Goal: Download file/media

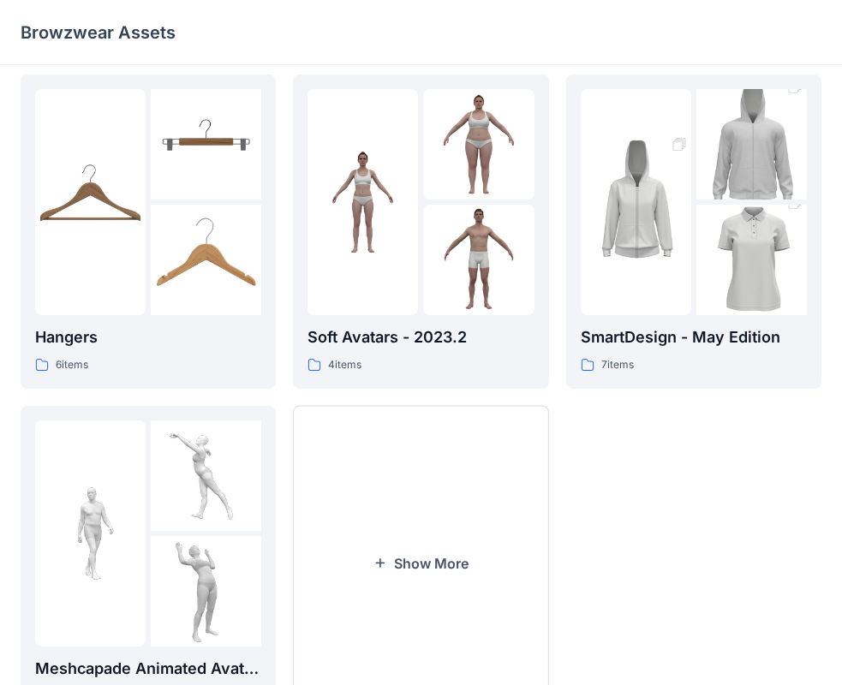
scroll to position [390, 0]
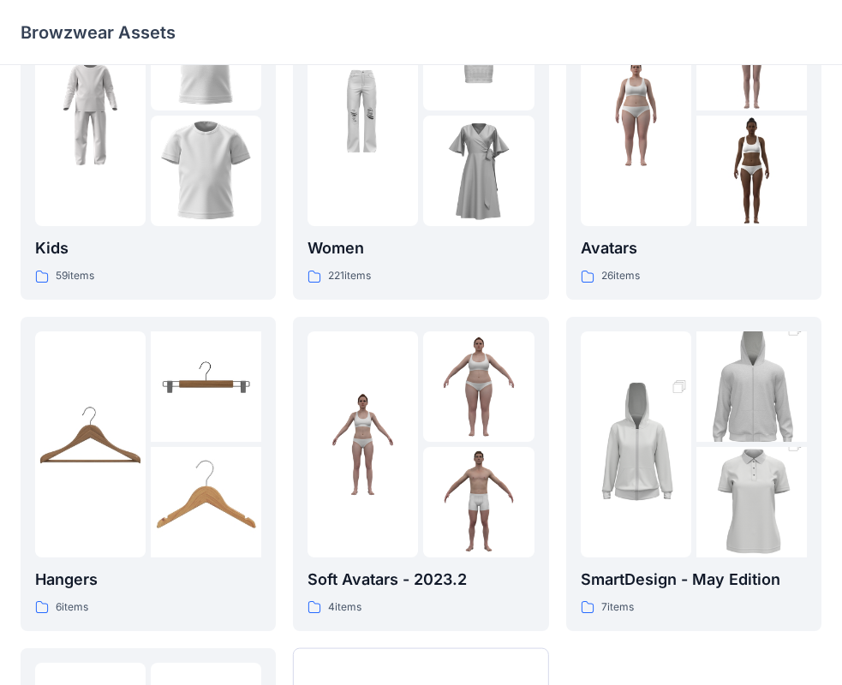
scroll to position [101, 0]
click at [667, 470] on img at bounding box center [635, 443] width 110 height 166
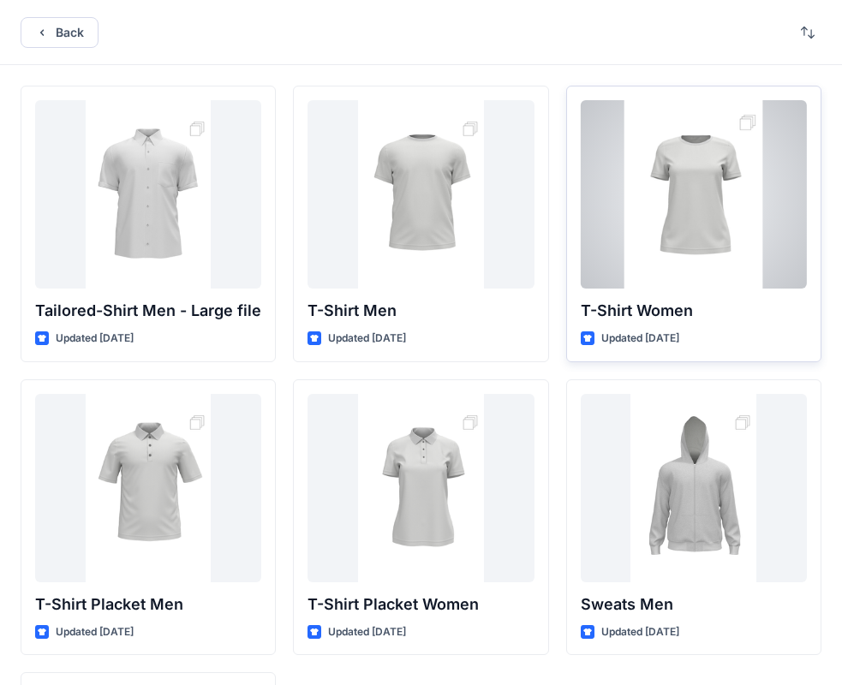
click at [686, 210] on div at bounding box center [693, 194] width 226 height 188
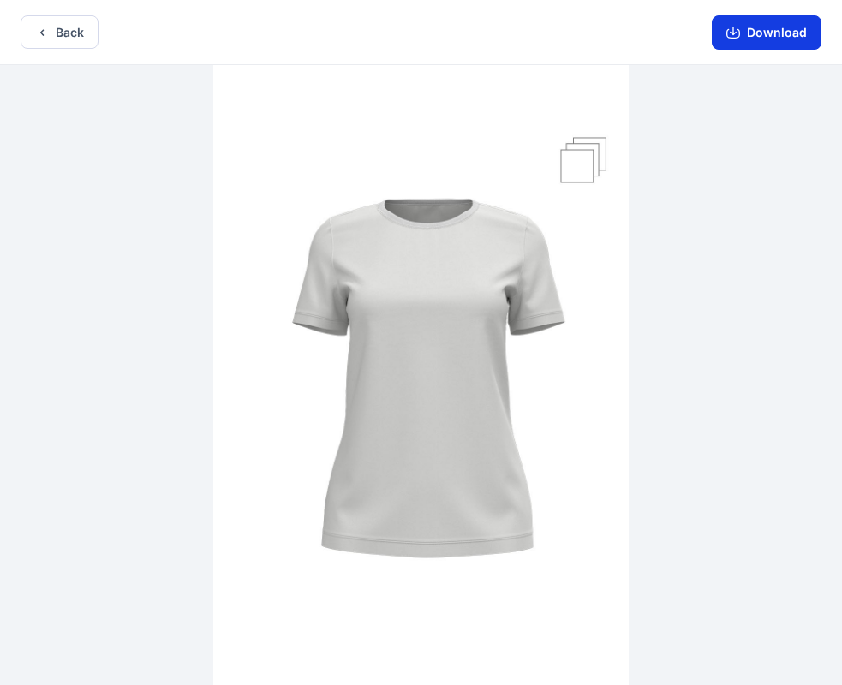
click at [799, 34] on button "Download" at bounding box center [766, 32] width 110 height 34
